Goal: Transaction & Acquisition: Obtain resource

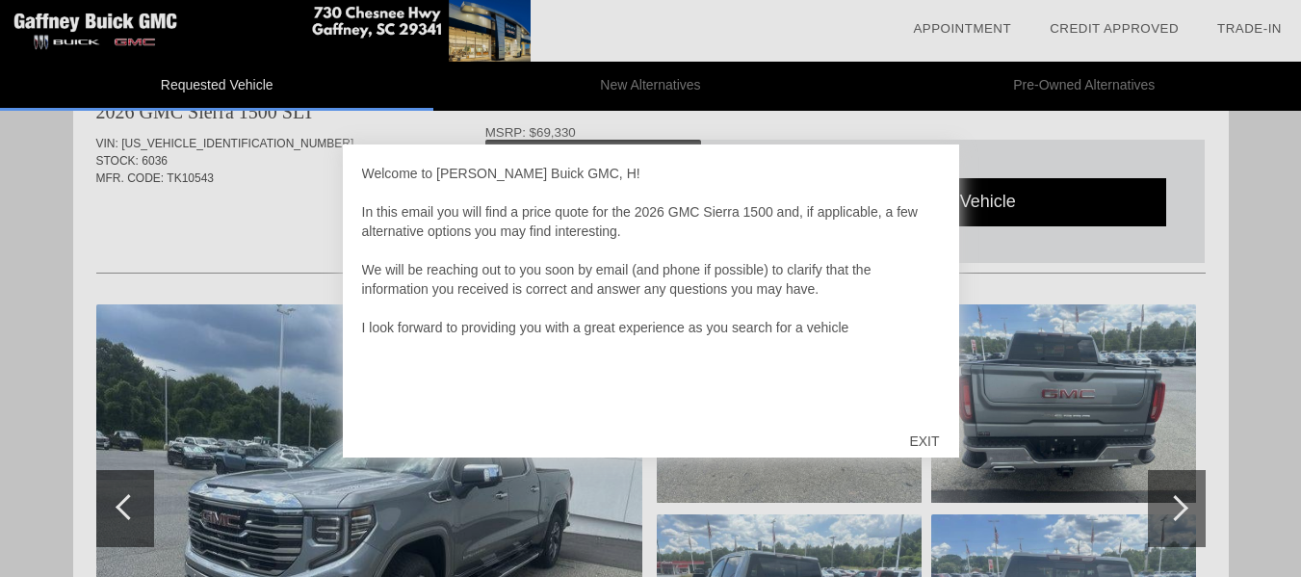
scroll to position [96, 0]
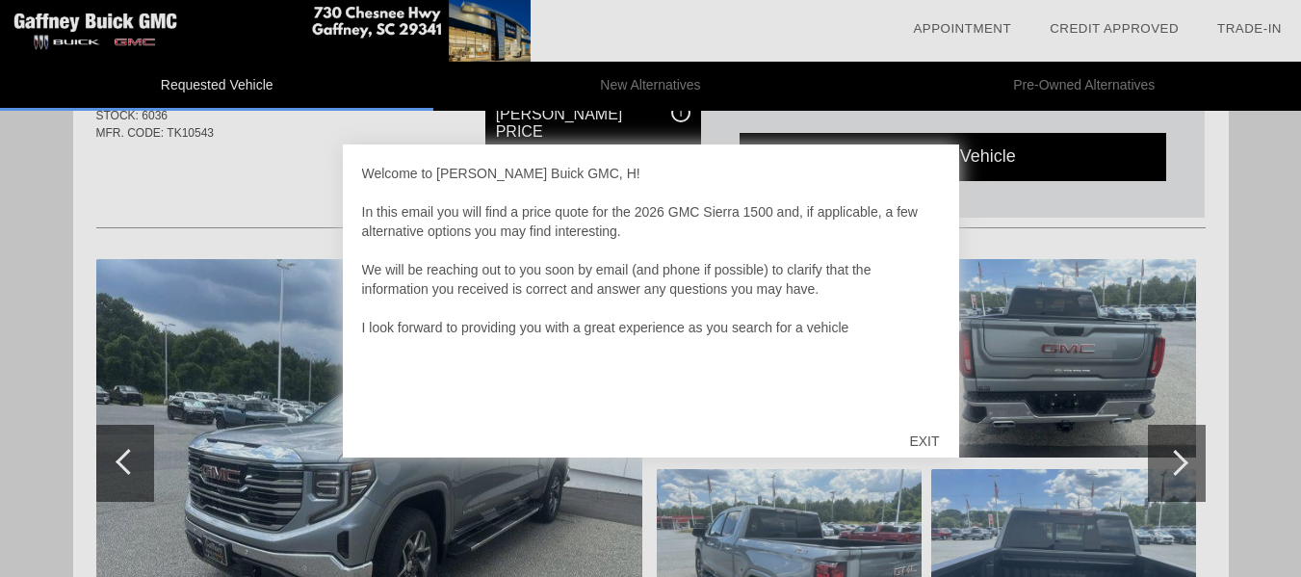
click at [928, 443] on div "EXIT" at bounding box center [924, 441] width 68 height 58
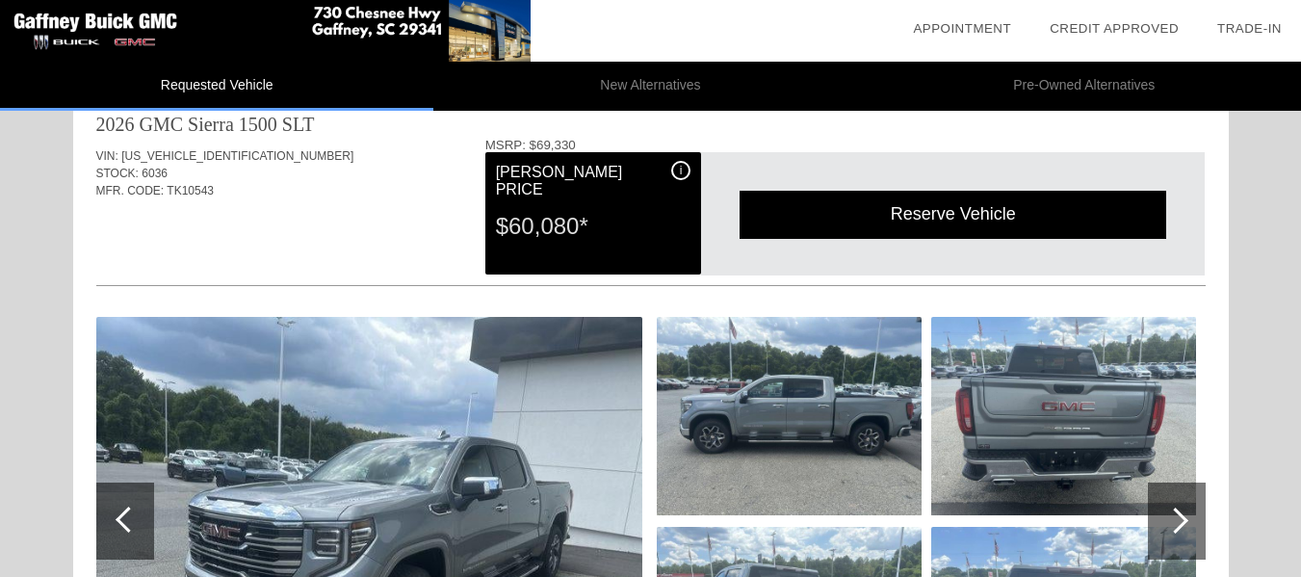
scroll to position [0, 0]
